Goal: Information Seeking & Learning: Understand process/instructions

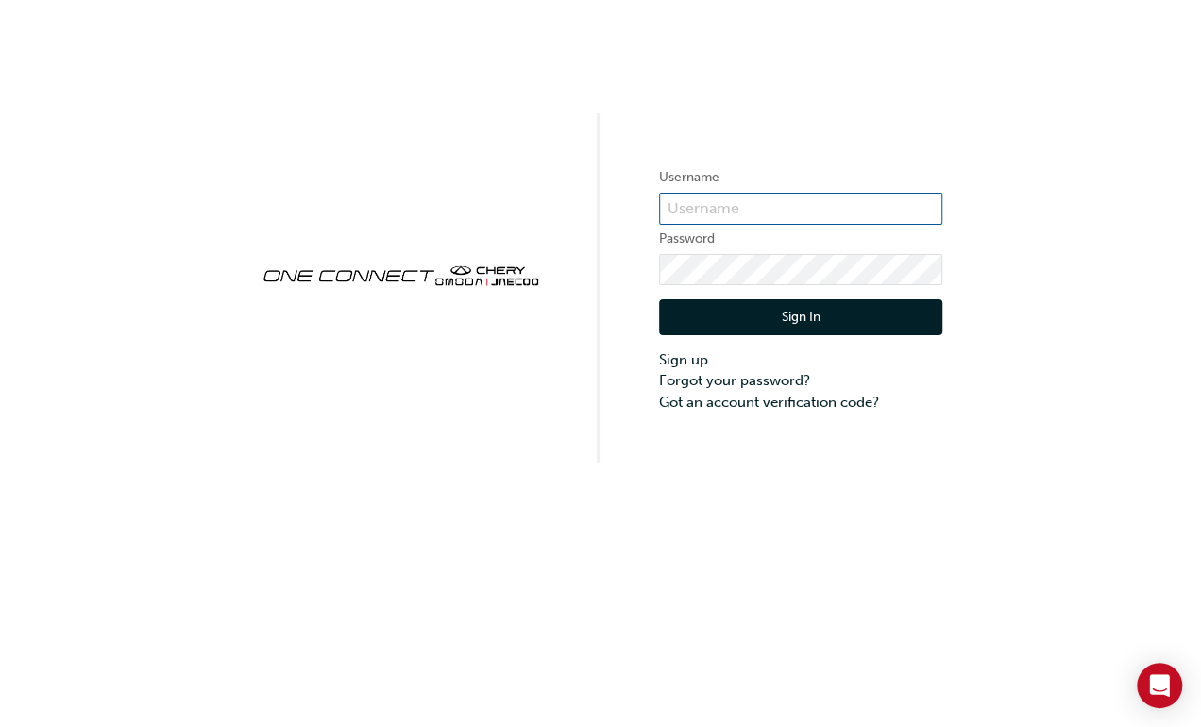
type input "CHAU0288"
click at [784, 313] on button "Sign In" at bounding box center [800, 317] width 283 height 36
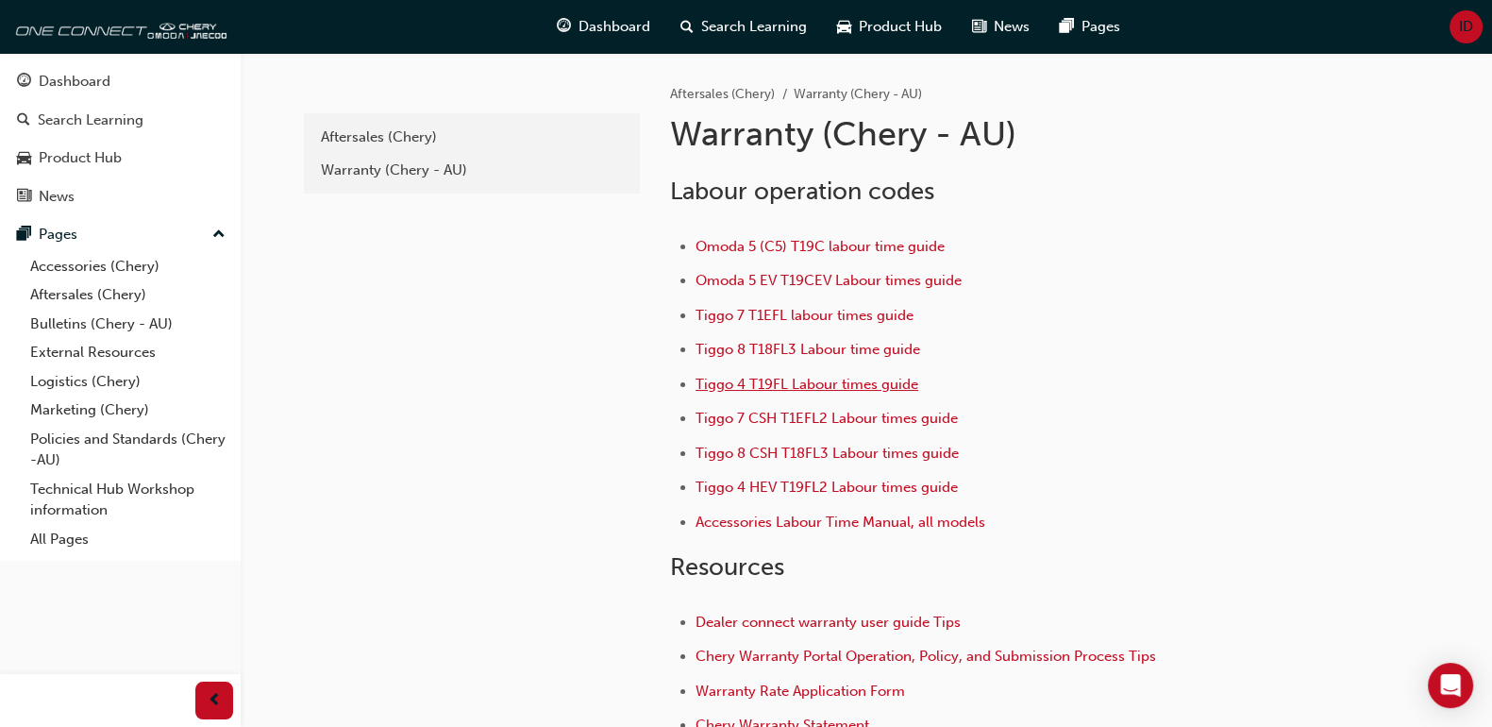
click at [717, 382] on span "Tiggo 4 T19FL Labour times guide" at bounding box center [807, 384] width 223 height 17
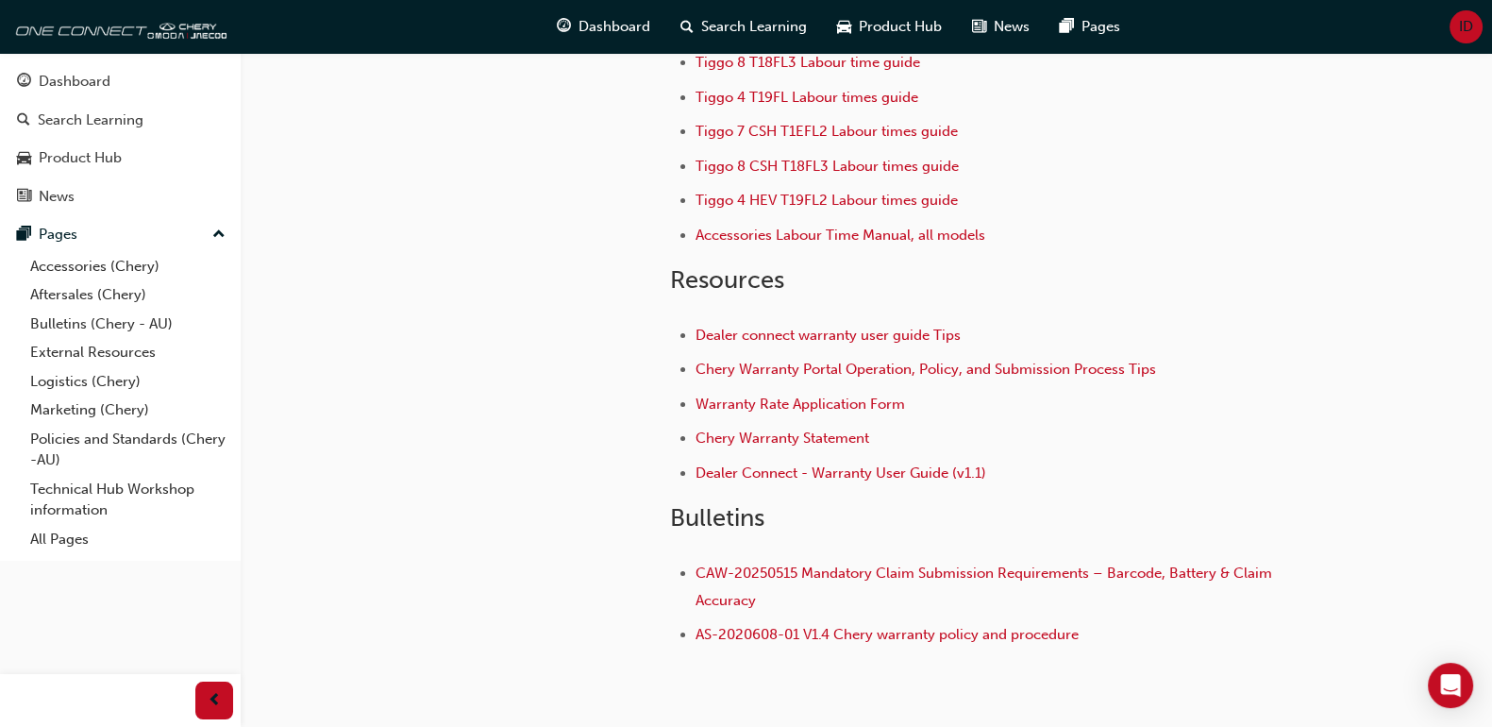
scroll to position [314, 0]
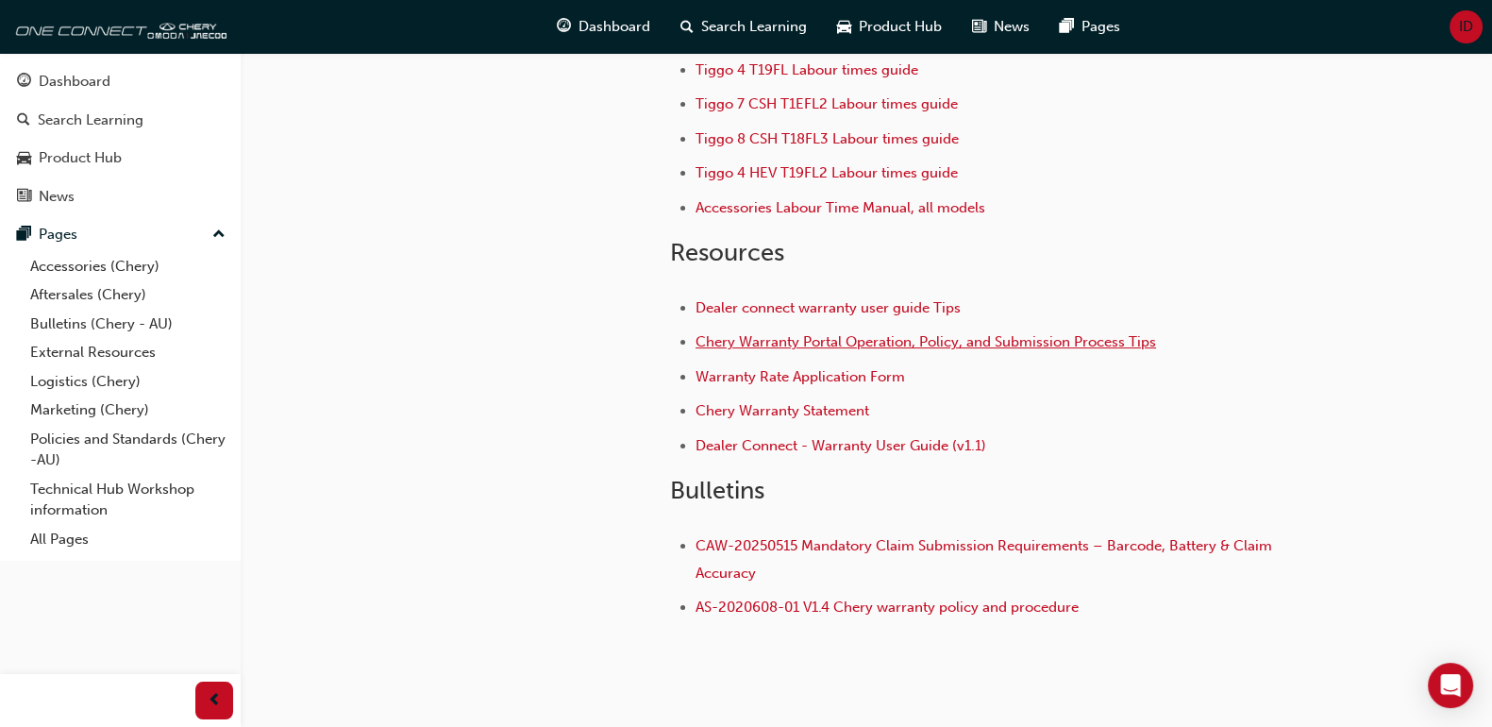
click at [900, 341] on span "Chery Warranty Portal Operation, Policy, and Submission Process Tips" at bounding box center [926, 341] width 461 height 17
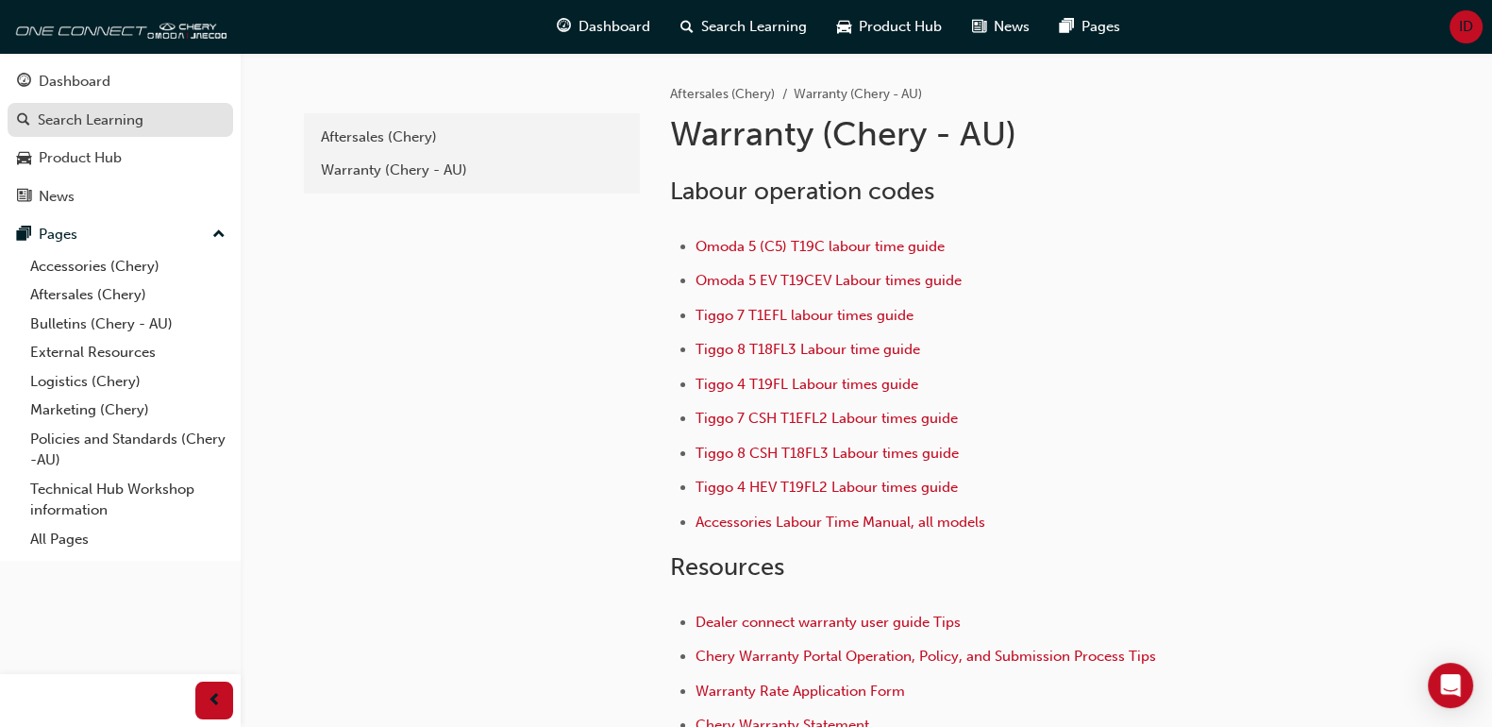
click at [117, 125] on div "Search Learning" at bounding box center [91, 120] width 106 height 22
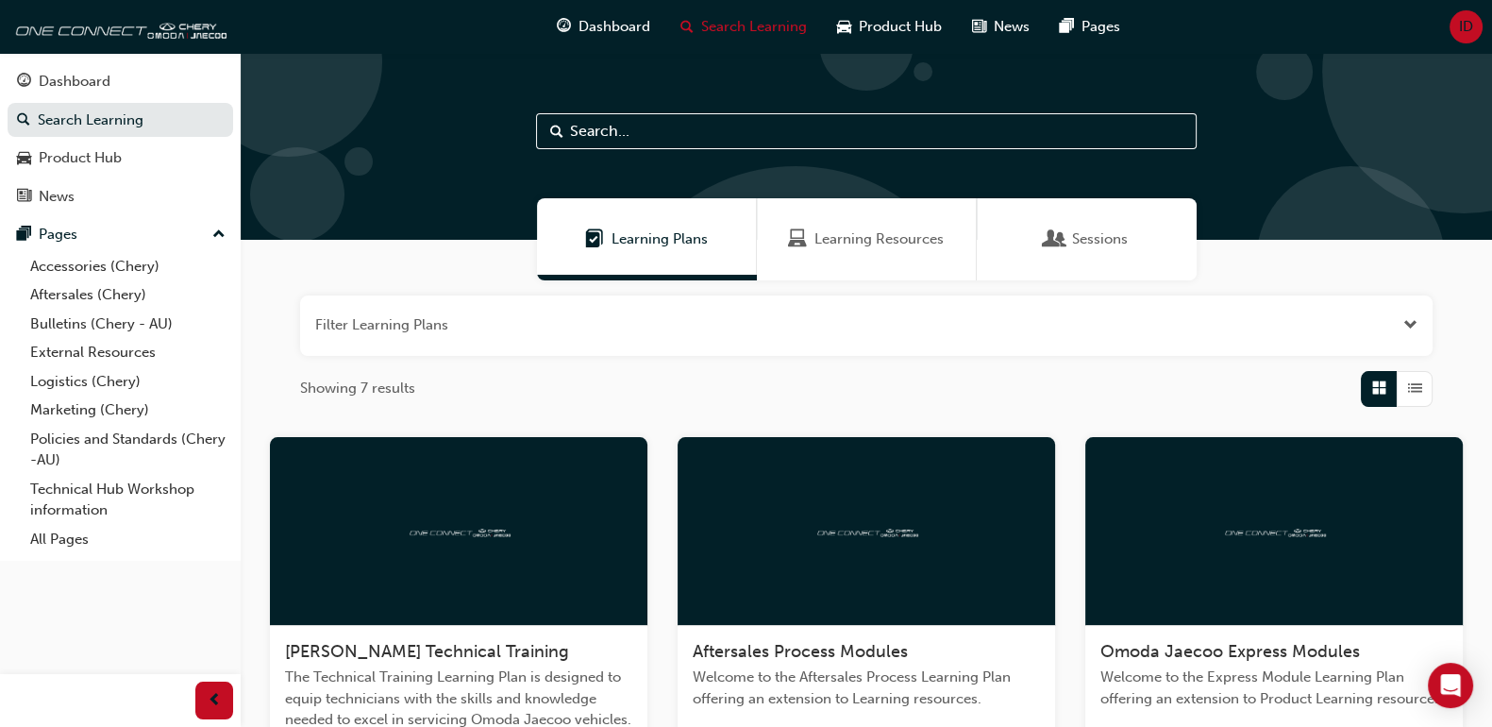
click at [671, 135] on input "text" at bounding box center [866, 131] width 661 height 36
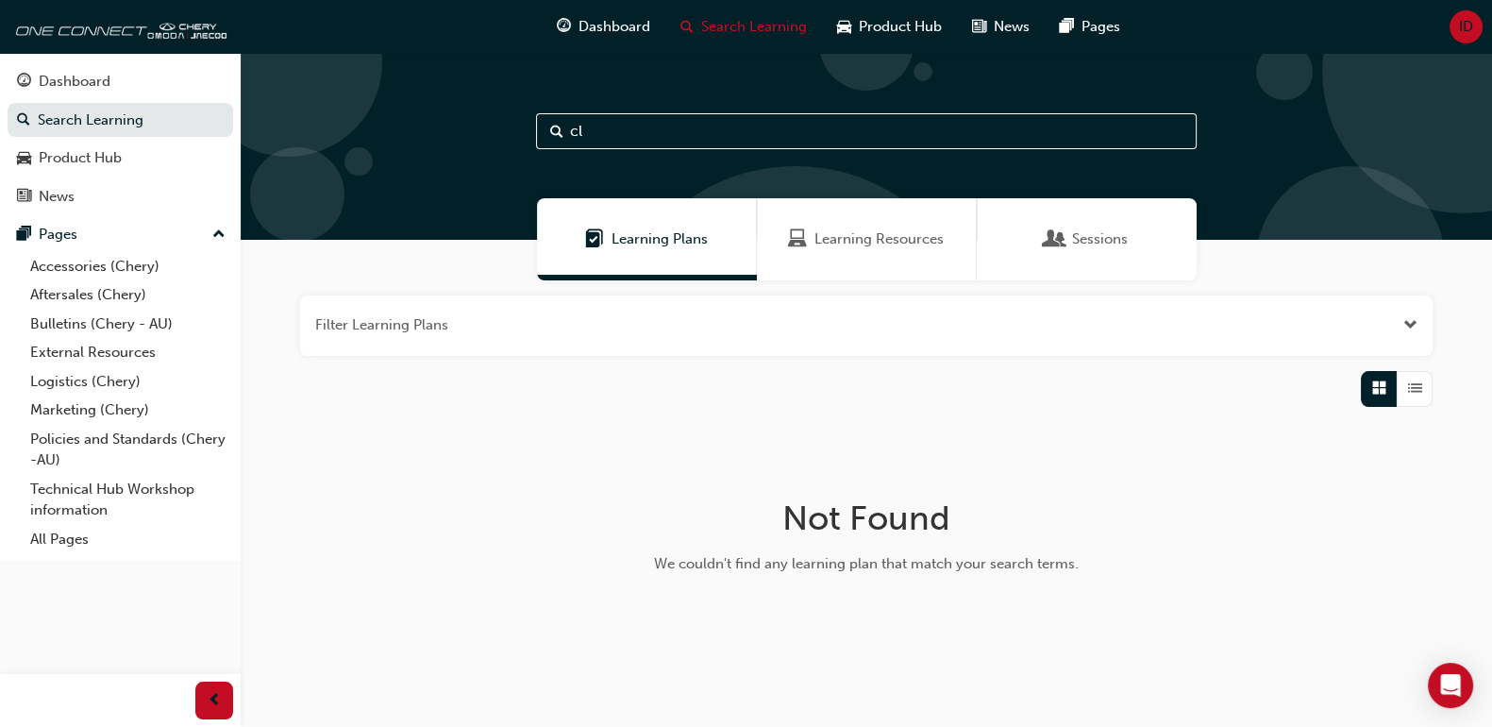
type input "c"
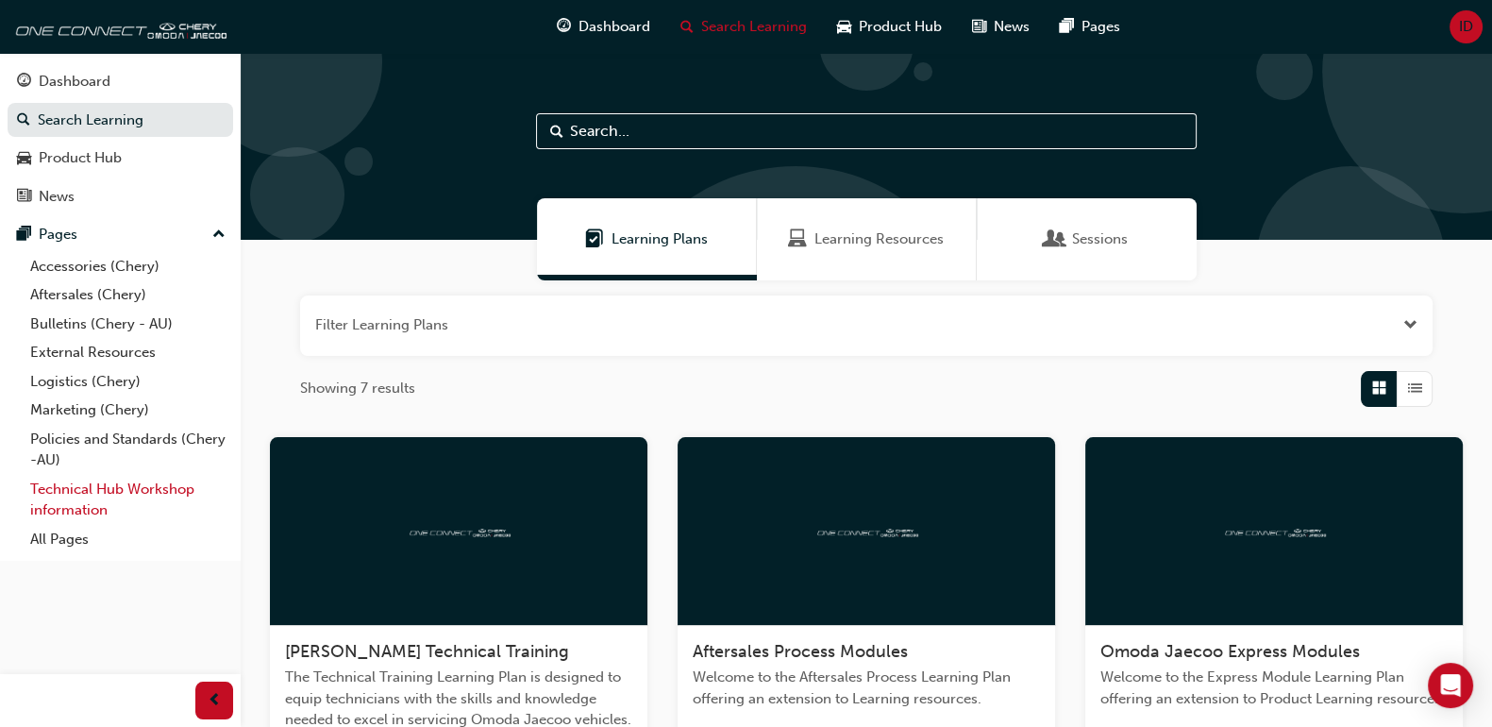
click at [76, 486] on link "Technical Hub Workshop information" at bounding box center [128, 500] width 211 height 50
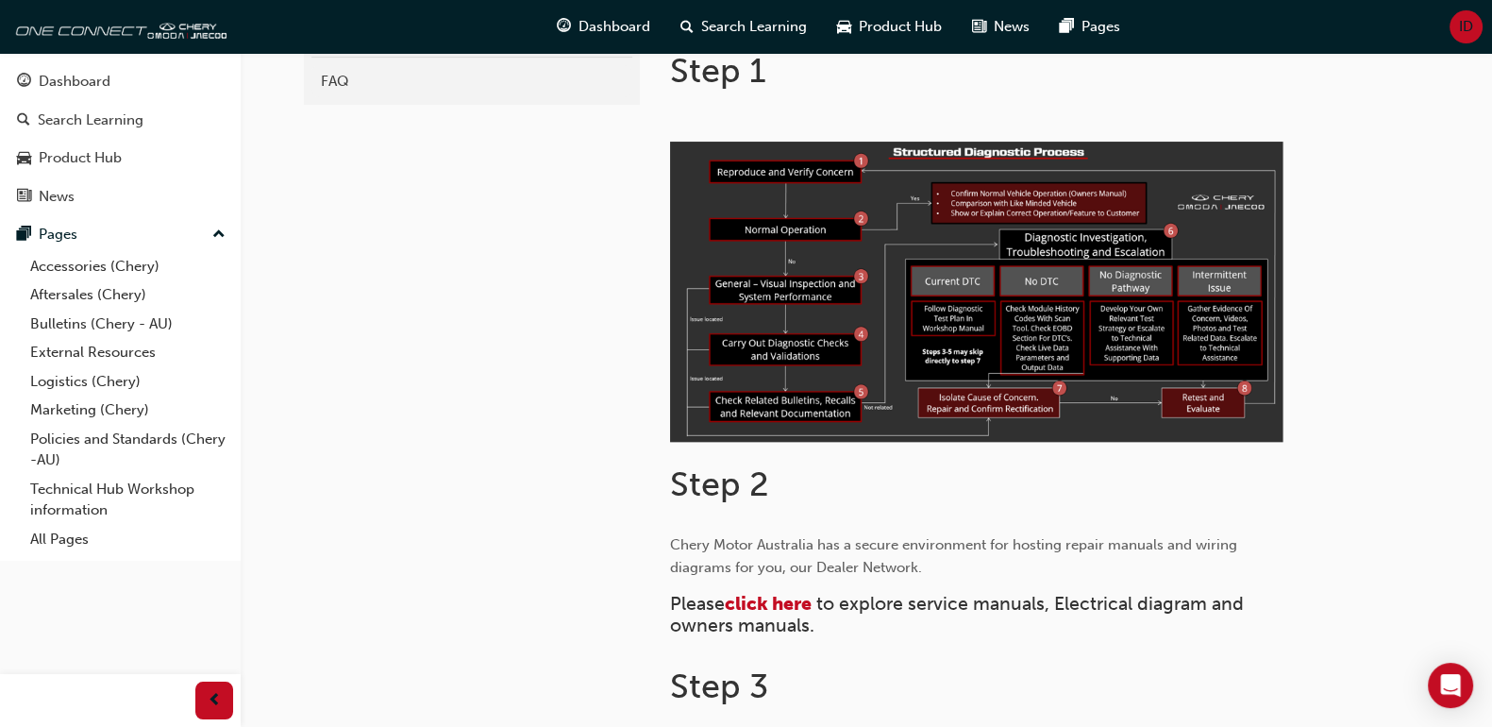
scroll to position [345, 0]
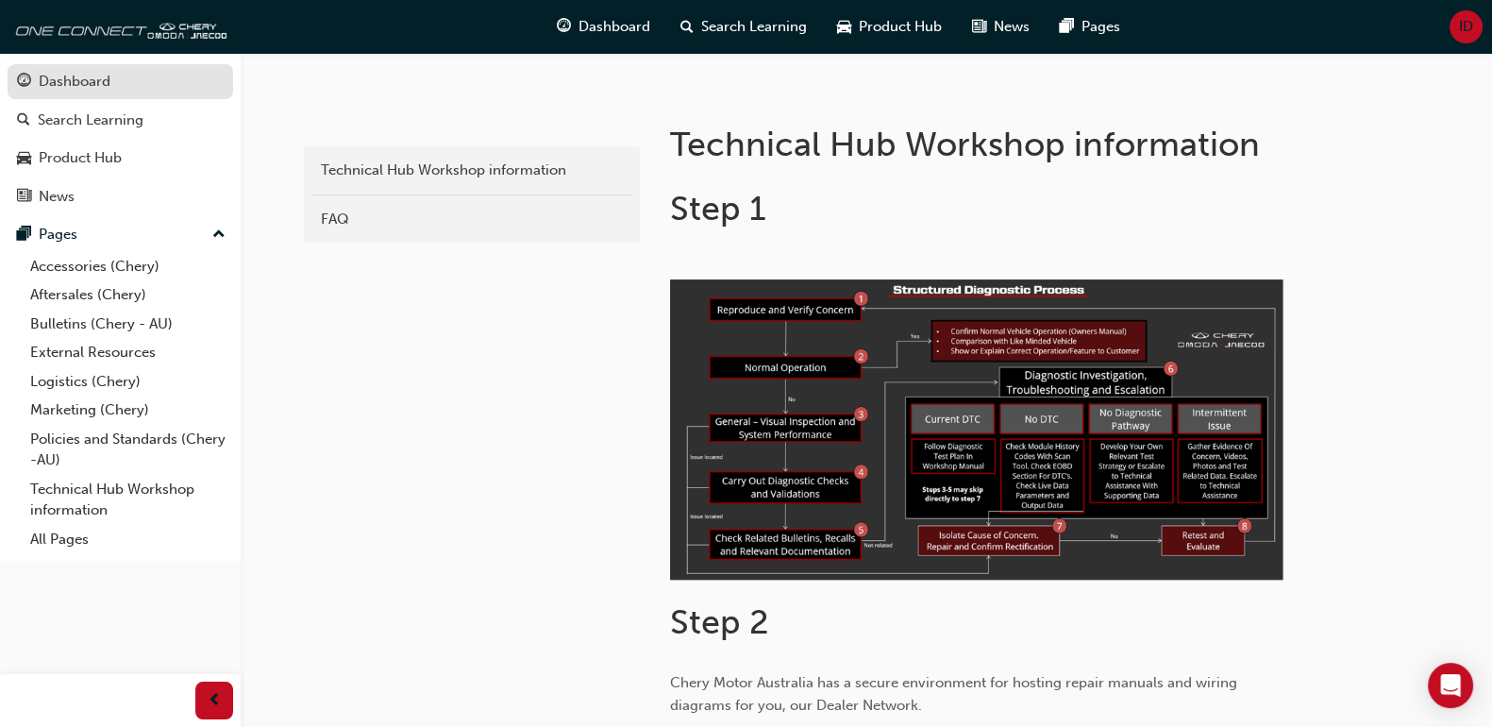
click at [65, 89] on div "Dashboard" at bounding box center [75, 82] width 72 height 22
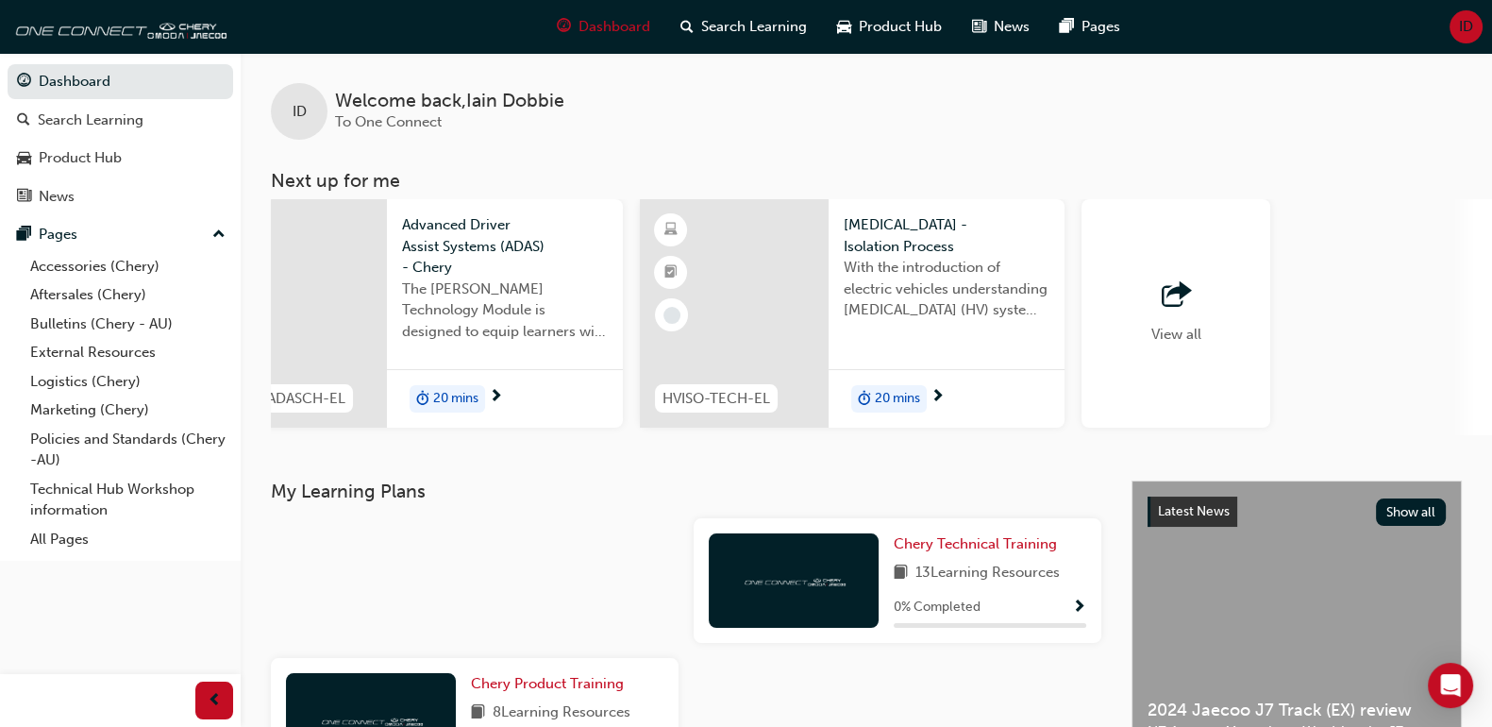
scroll to position [0, 1425]
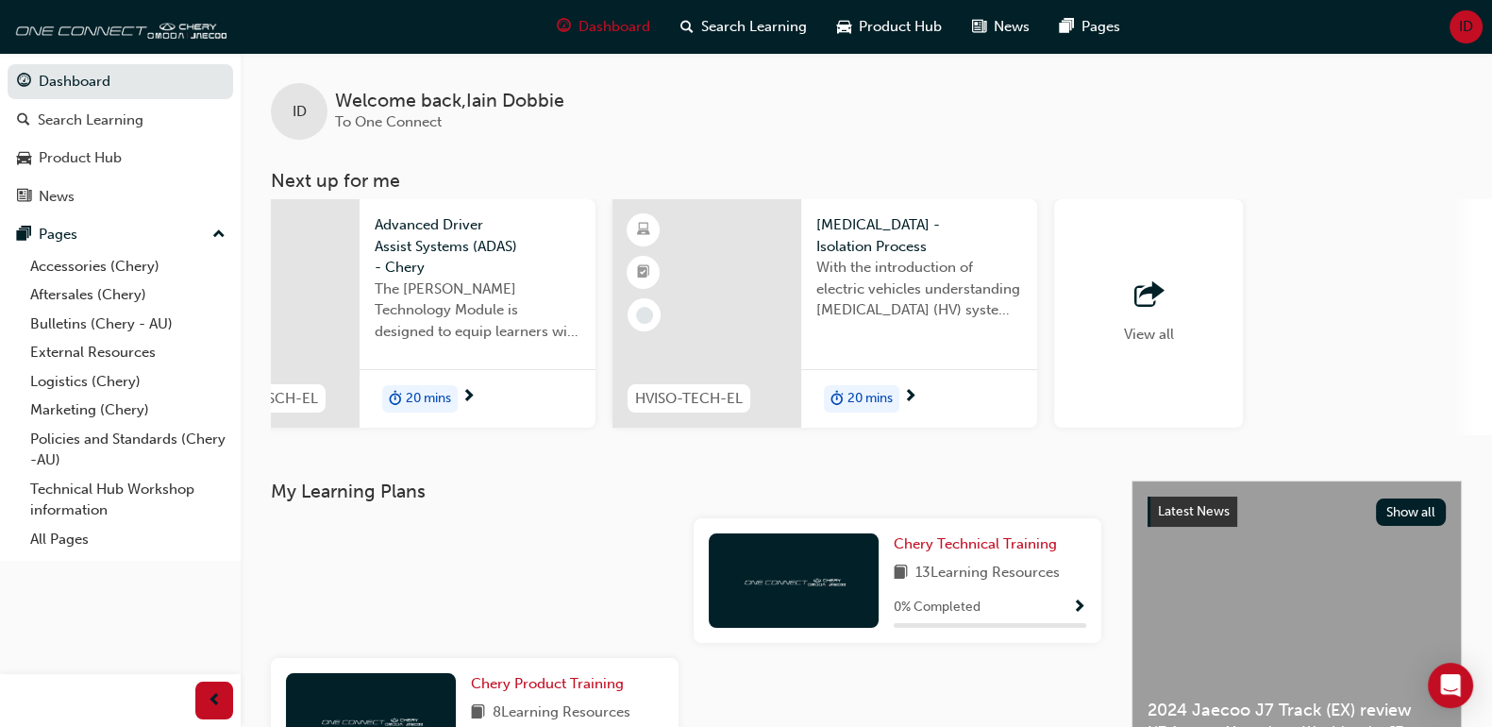
click at [1142, 306] on span "outbound-icon" at bounding box center [1149, 295] width 28 height 26
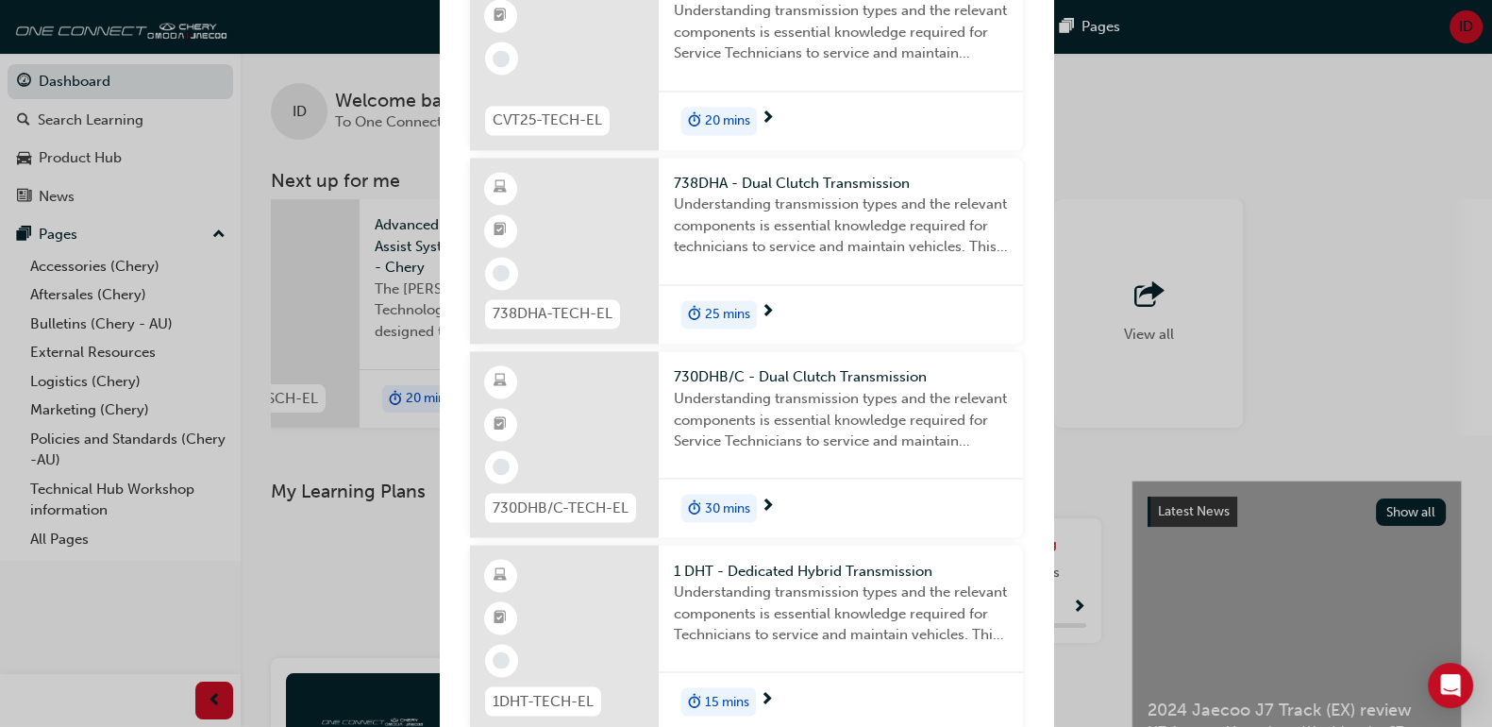
scroll to position [4081, 0]
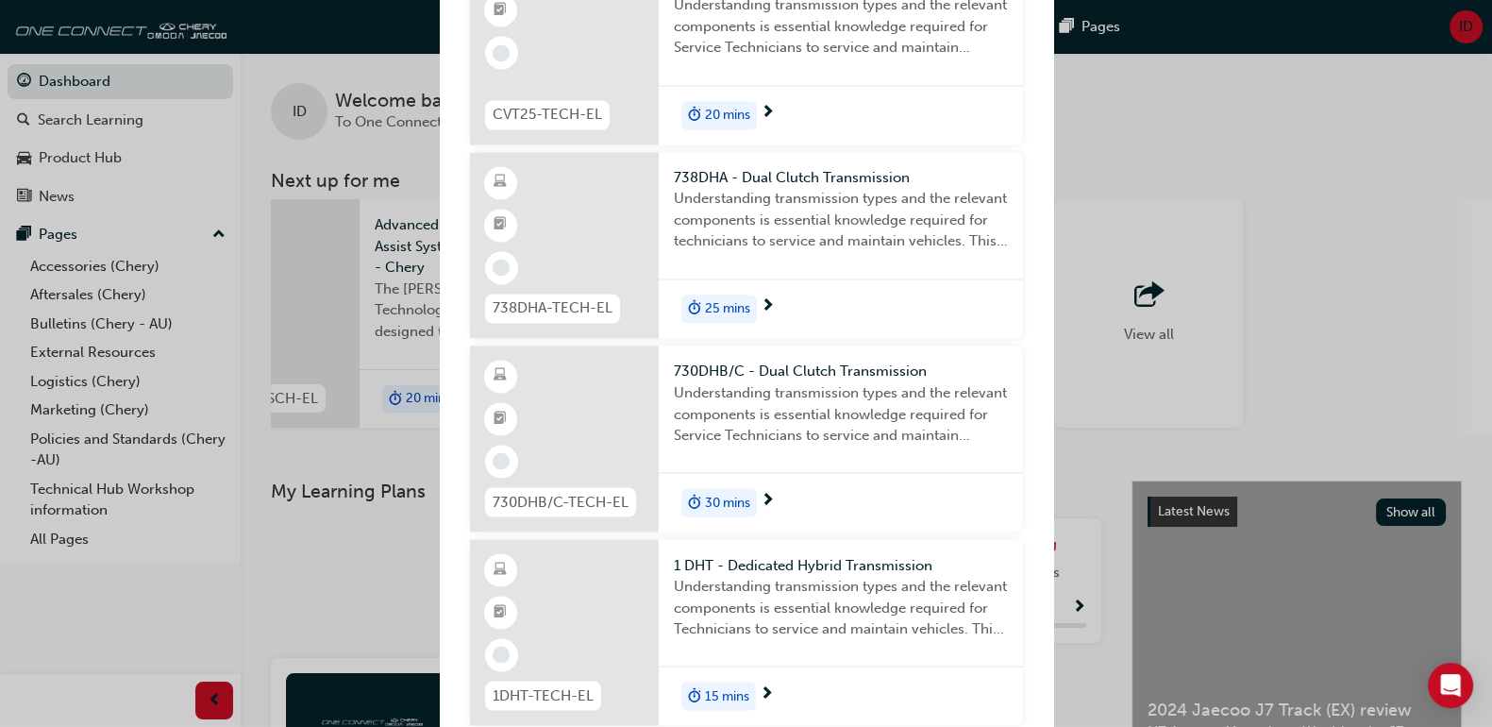
click at [1280, 142] on div "Next up for me WS-PEN Warranty Support Warranty Support Module. This module is …" at bounding box center [746, 363] width 1492 height 727
click at [1197, 137] on div "Next up for me WS-PEN Warranty Support Warranty Support Module. This module is …" at bounding box center [746, 363] width 1492 height 727
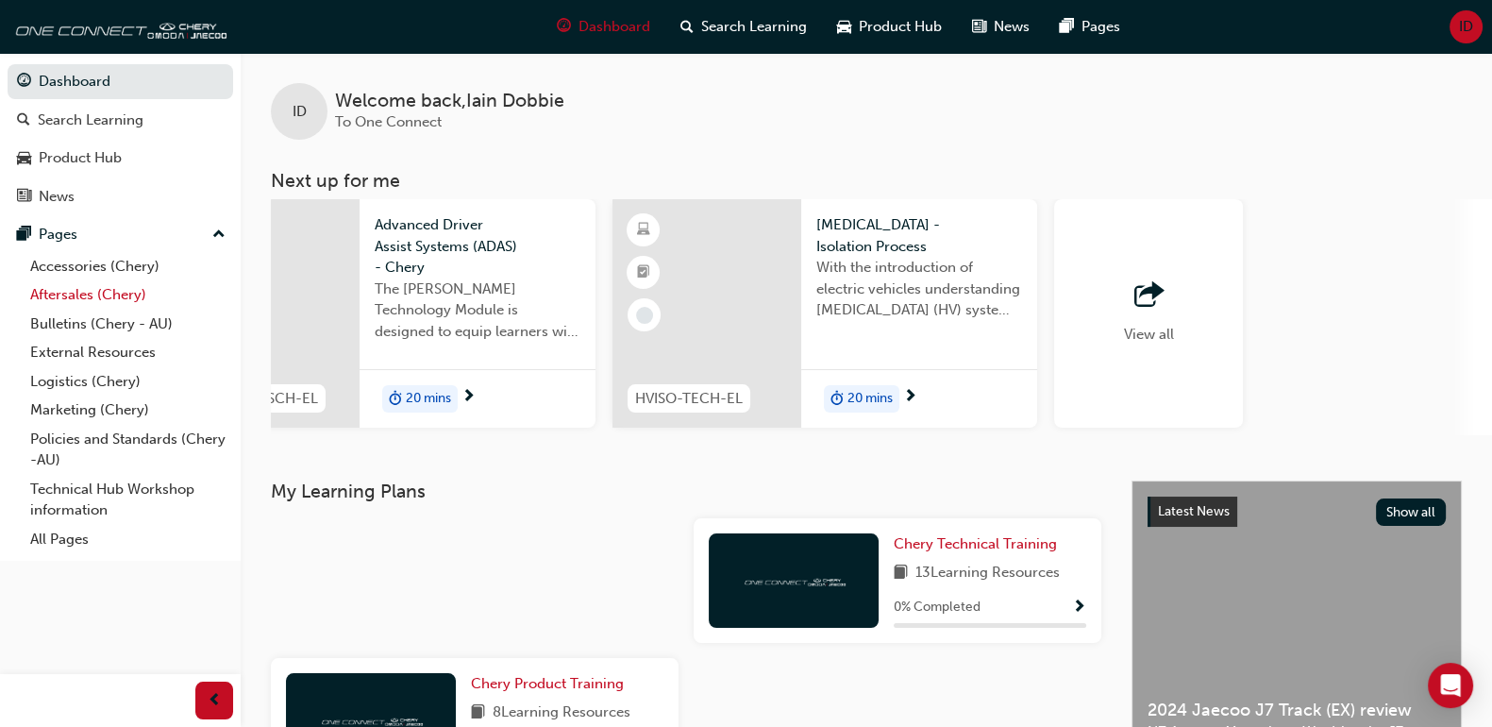
click at [75, 293] on link "Aftersales (Chery)" at bounding box center [128, 294] width 211 height 29
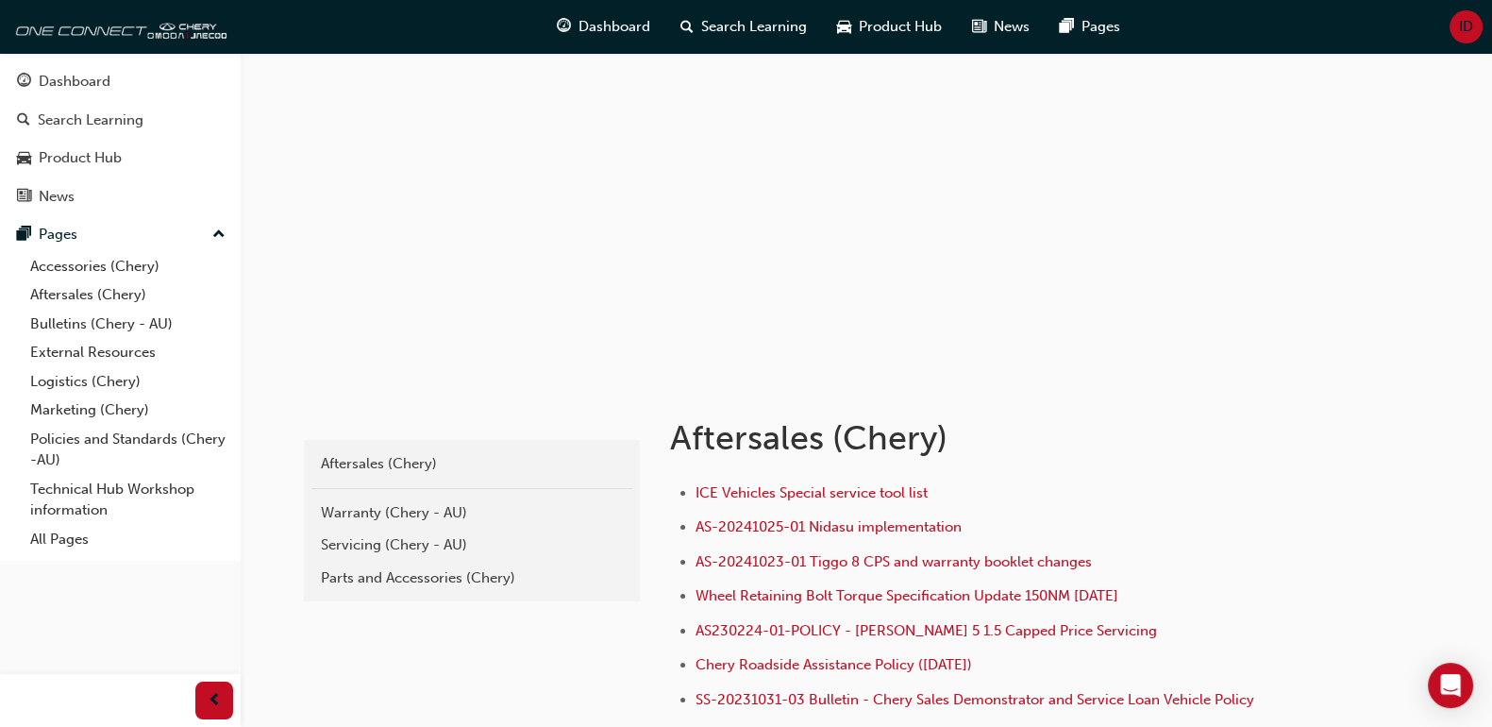
scroll to position [78, 0]
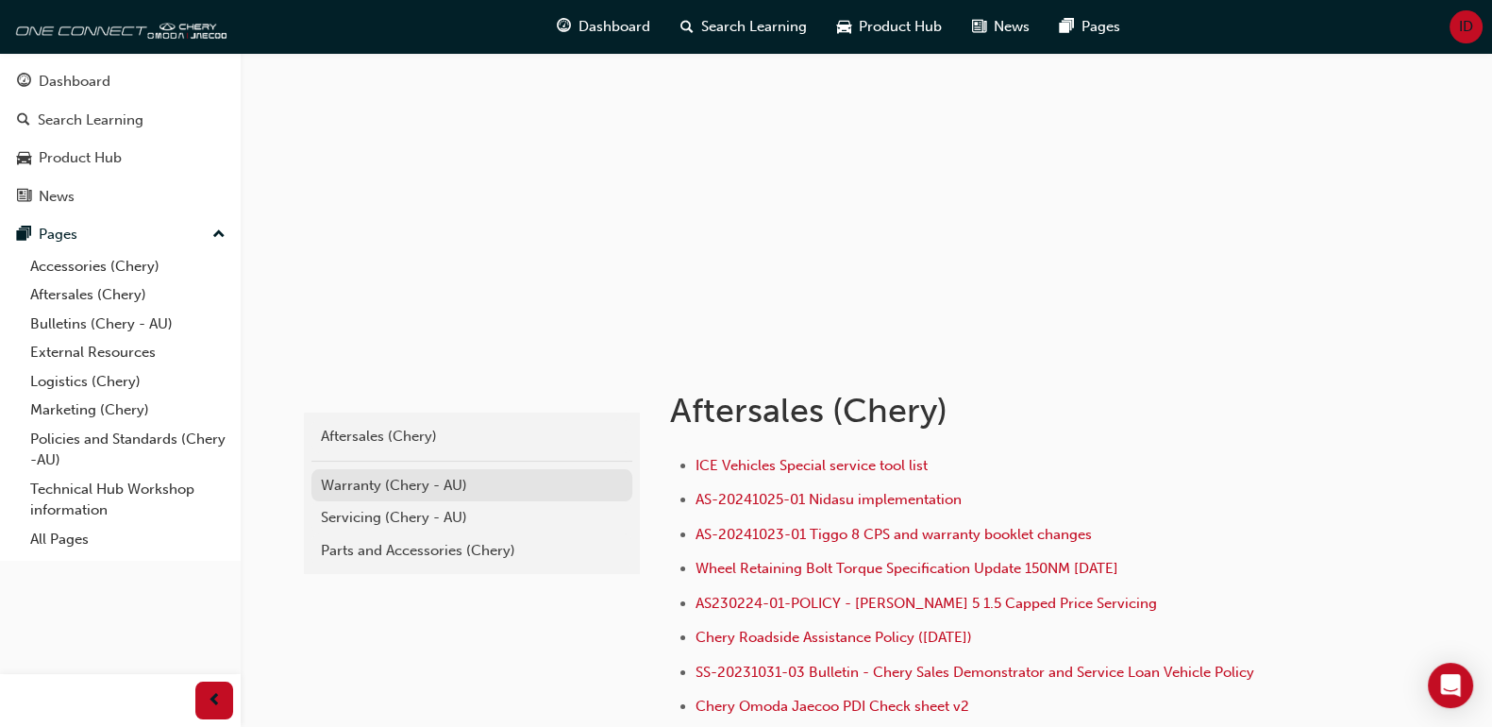
click at [351, 482] on div "Warranty (Chery - AU)" at bounding box center [472, 486] width 302 height 22
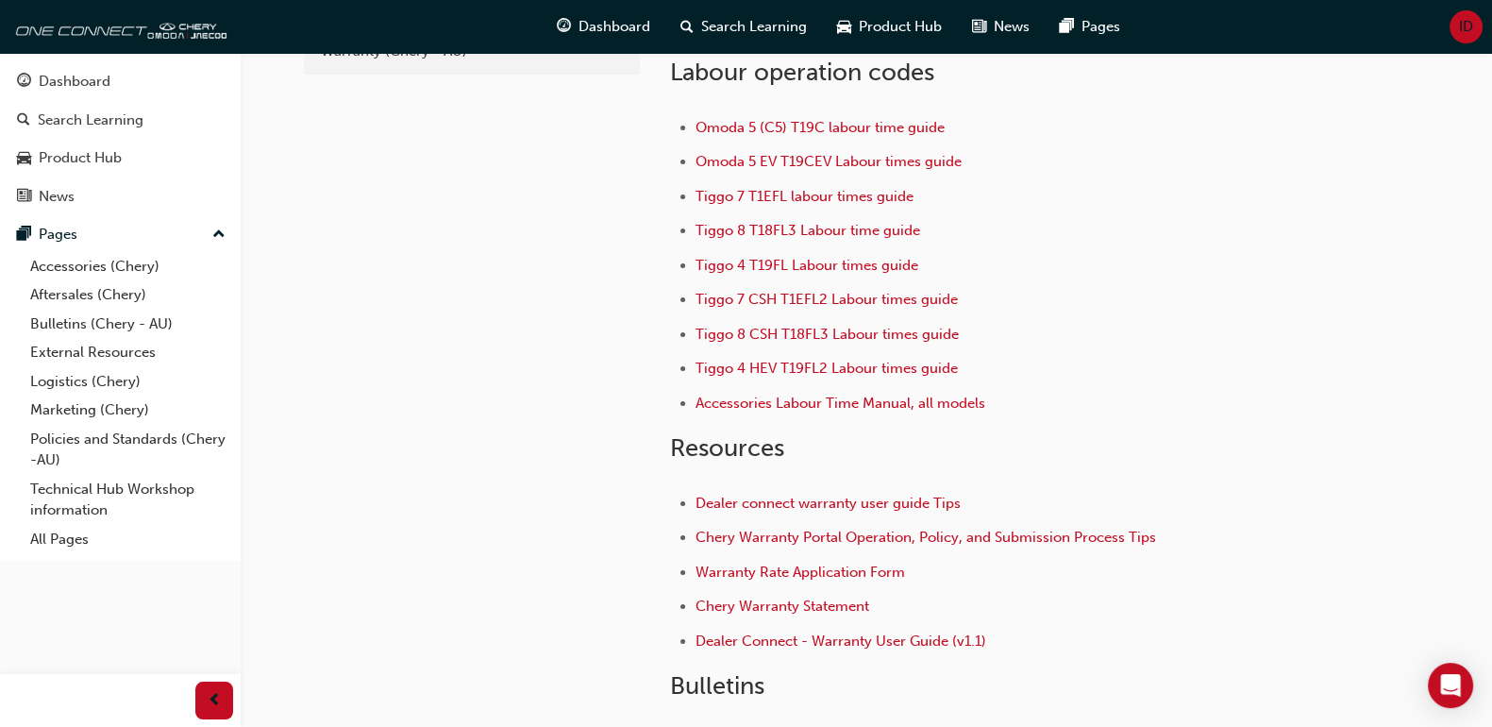
scroll to position [157, 0]
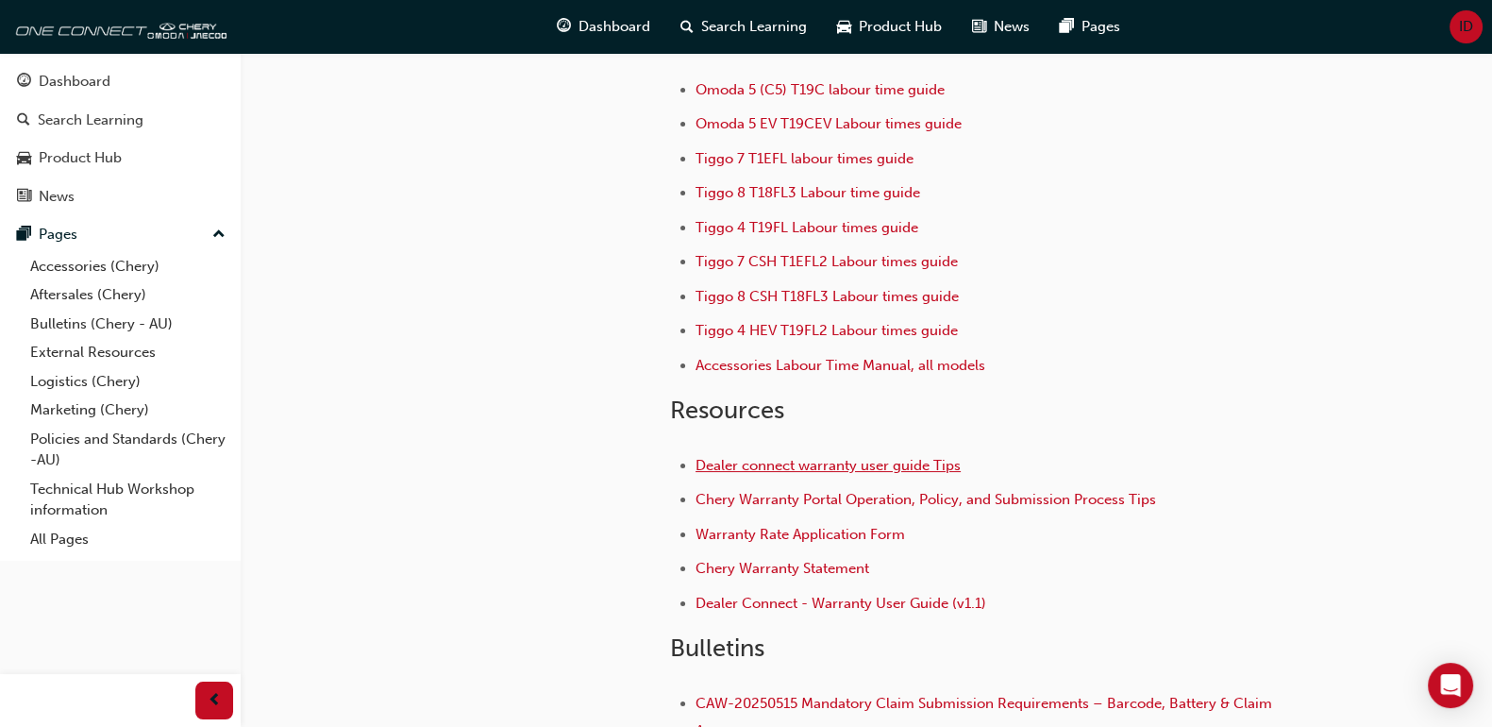
click at [759, 463] on span "Dealer connect warranty user guide Tips" at bounding box center [828, 465] width 265 height 17
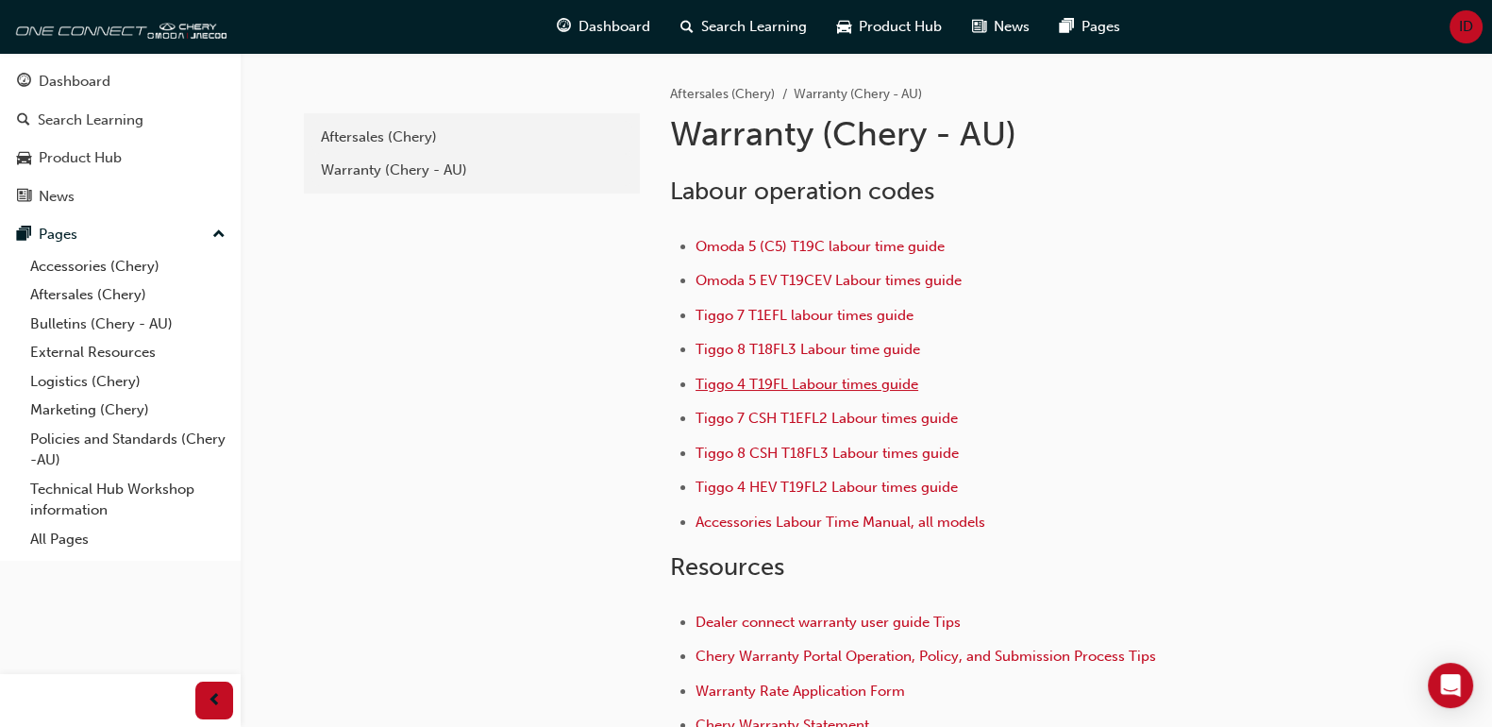
click at [721, 382] on span "Tiggo 4 T19FL Labour times guide" at bounding box center [807, 384] width 223 height 17
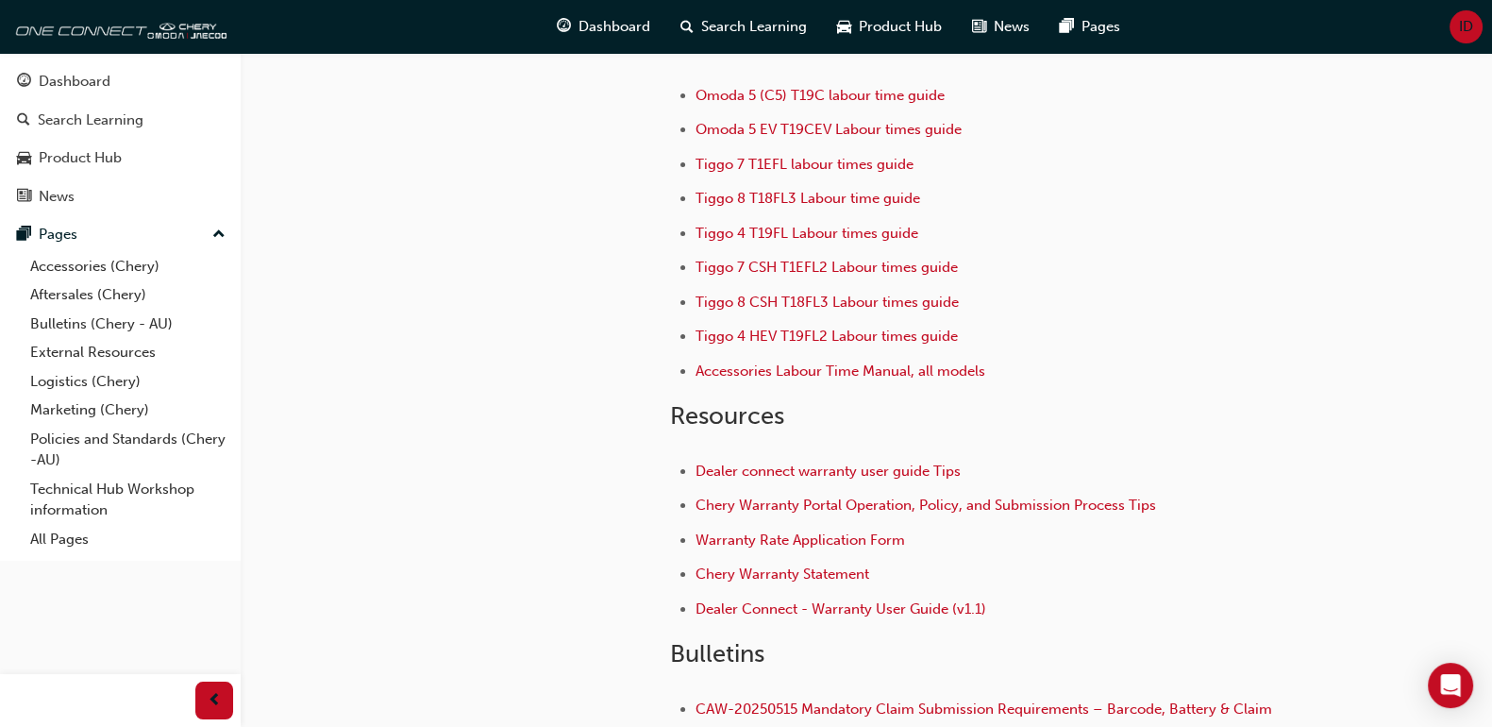
scroll to position [157, 0]
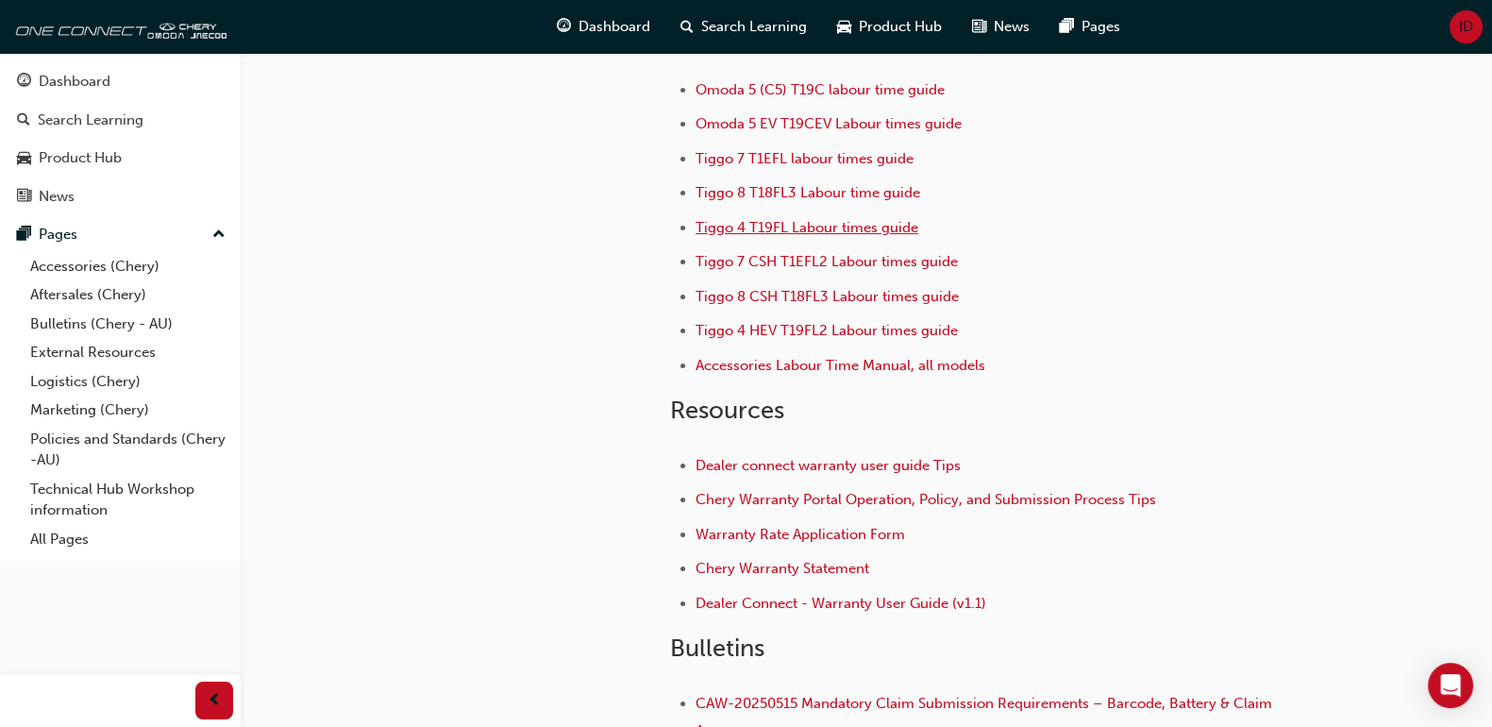
drag, startPoint x: 924, startPoint y: 225, endPoint x: 696, endPoint y: 217, distance: 228.6
click at [696, 217] on li "Tiggo 4 T19FL Labour times guide" at bounding box center [990, 229] width 588 height 27
copy span "Tiggo 4 T19FL Labour times guide"
